Goal: Register for event/course

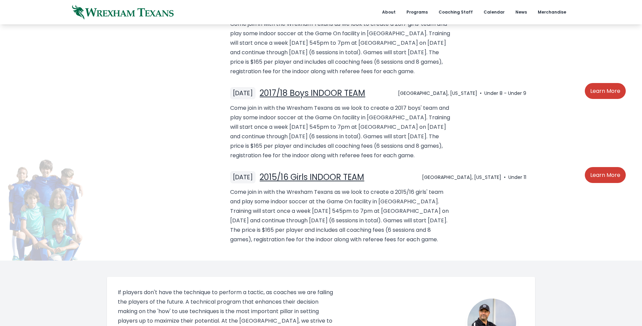
scroll to position [711, 0]
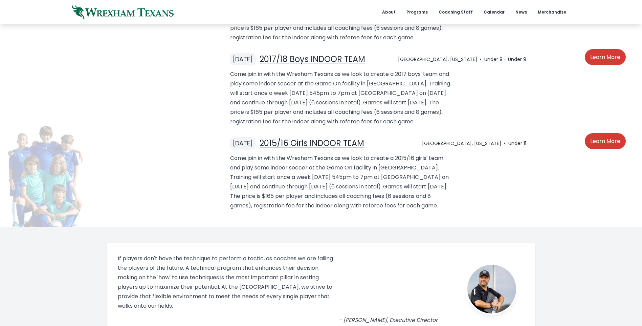
click at [303, 149] on link "2015/16 Girls INDOOR TEAM" at bounding box center [312, 142] width 105 height 11
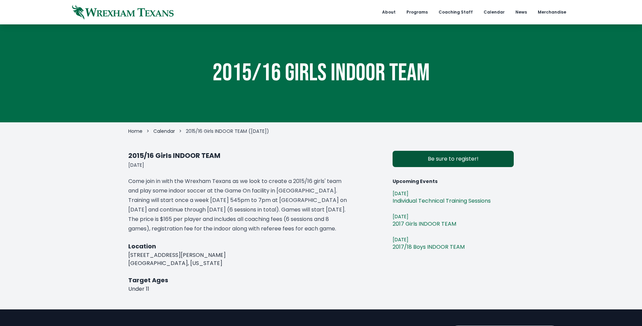
click at [404, 162] on link "Be sure to register!" at bounding box center [453, 159] width 121 height 16
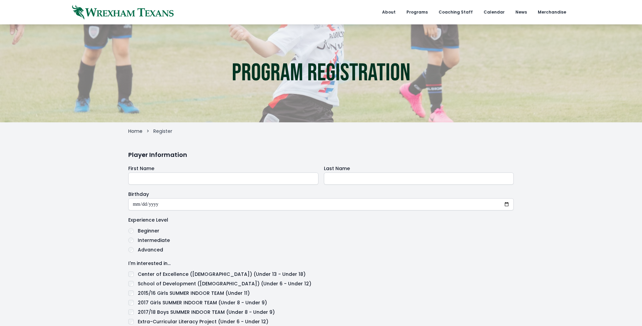
scroll to position [68, 0]
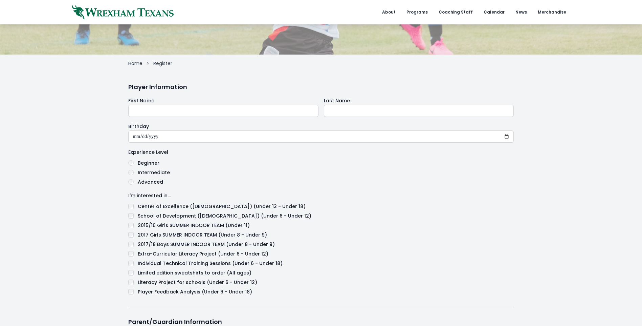
click at [182, 225] on TEAM"] "2015/16 Girls SUMMER INDOOR TEAM (Under 11)" at bounding box center [194, 225] width 112 height 8
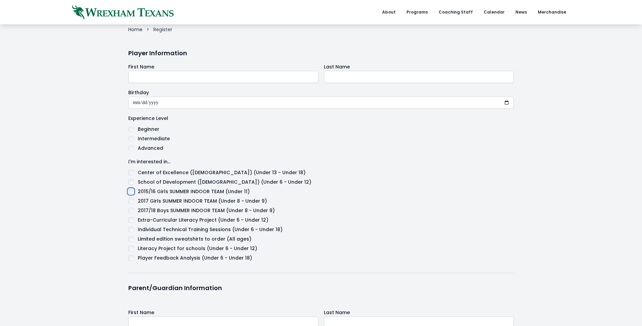
scroll to position [135, 0]
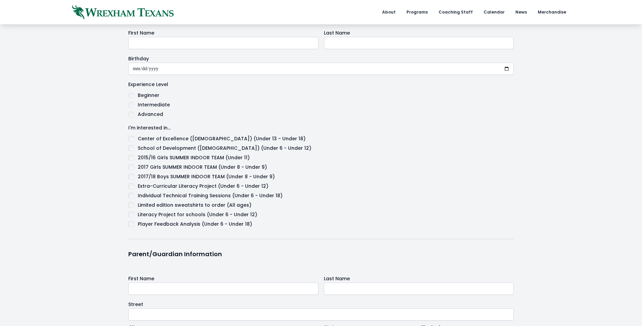
click at [154, 94] on label "Beginner" at bounding box center [149, 95] width 22 height 8
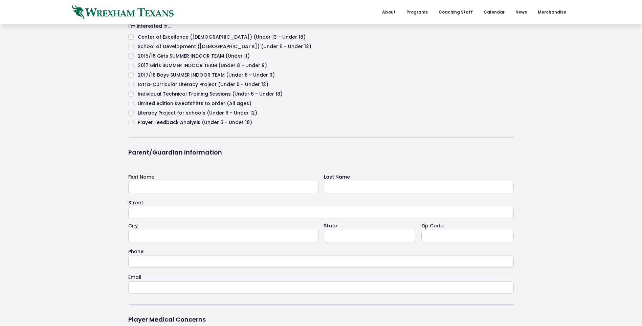
scroll to position [338, 0]
